Goal: Find specific page/section

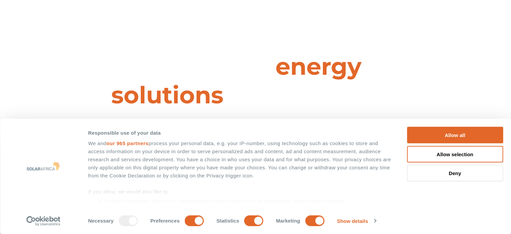
scroll to position [134, 0]
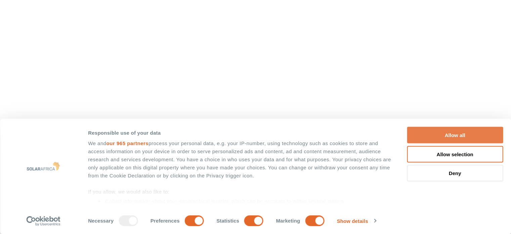
click at [442, 133] on button "Allow all" at bounding box center [455, 135] width 96 height 16
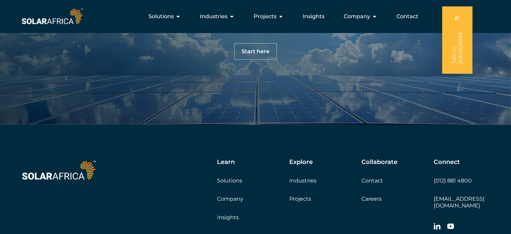
scroll to position [2184, 0]
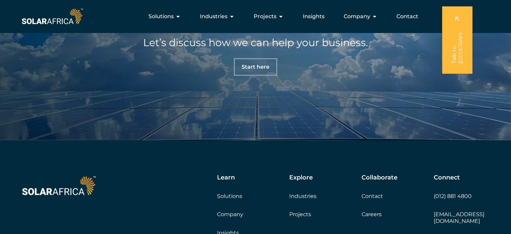
drag, startPoint x: 264, startPoint y: 67, endPoint x: 150, endPoint y: 69, distance: 114.6
click at [264, 67] on span "Start here" at bounding box center [256, 66] width 28 height 5
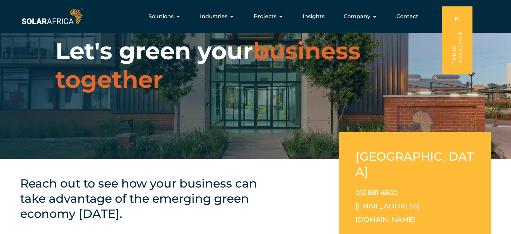
scroll to position [20, 0]
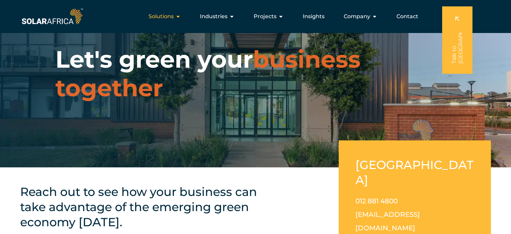
click at [177, 17] on icon "Menu" at bounding box center [177, 16] width 5 height 5
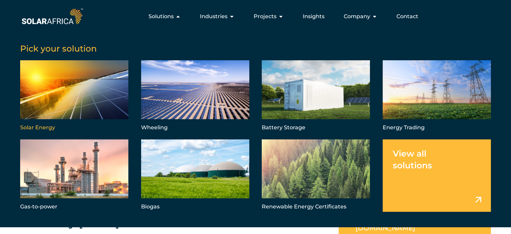
click at [101, 91] on link "Menu" at bounding box center [74, 96] width 108 height 72
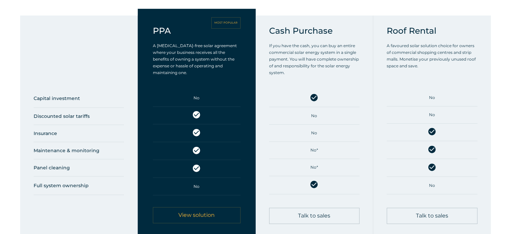
scroll to position [343, 0]
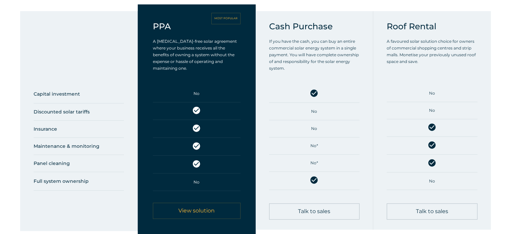
click at [224, 215] on link "View solution" at bounding box center [196, 210] width 87 height 16
